Goal: Task Accomplishment & Management: Complete application form

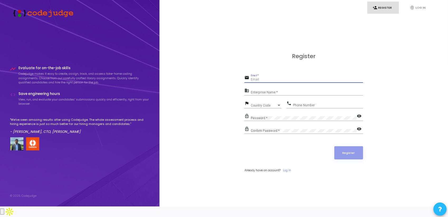
click at [293, 82] on input "Email *" at bounding box center [307, 80] width 112 height 4
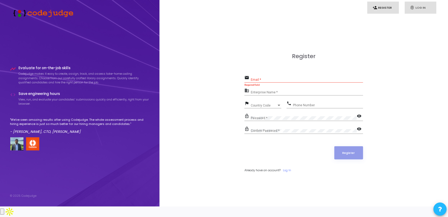
click at [417, 8] on link "fingerprint Log In" at bounding box center [421, 8] width 32 height 12
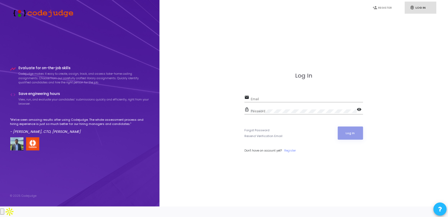
click at [300, 99] on div "Log In email Email lock_outline Password visibility Forgot Password Resend Veri…" at bounding box center [303, 118] width 119 height 92
click at [296, 101] on div "Email" at bounding box center [307, 98] width 112 height 8
click at [294, 101] on input "Email" at bounding box center [307, 100] width 112 height 4
click at [381, 9] on link "person_add Register" at bounding box center [383, 8] width 32 height 12
